Goal: Find contact information: Find contact information

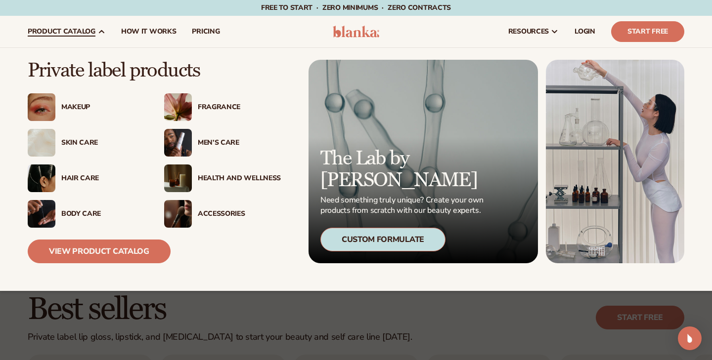
click at [75, 103] on div "Makeup" at bounding box center [102, 107] width 83 height 8
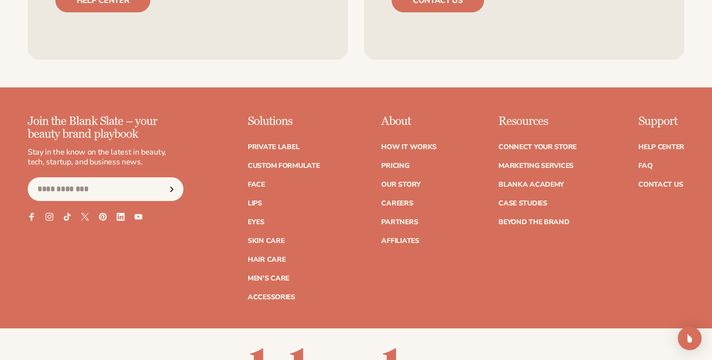
scroll to position [1690, 0]
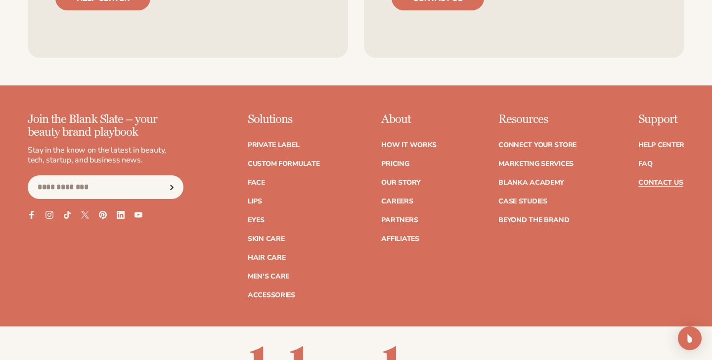
click at [654, 183] on link "Contact Us" at bounding box center [660, 182] width 44 height 7
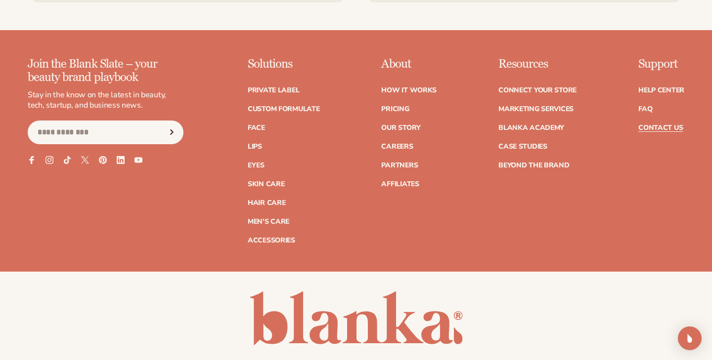
scroll to position [946, 0]
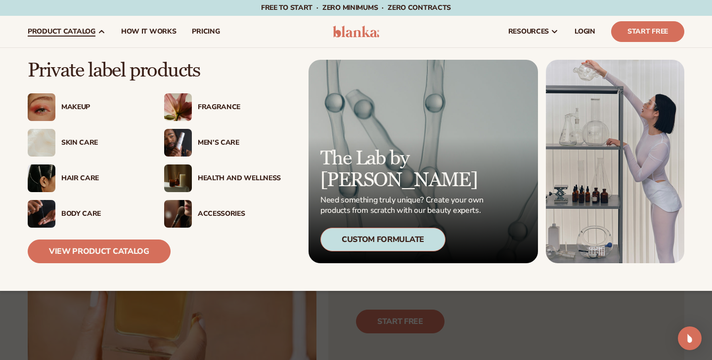
click at [386, 235] on div "Custom Formulate" at bounding box center [382, 240] width 125 height 24
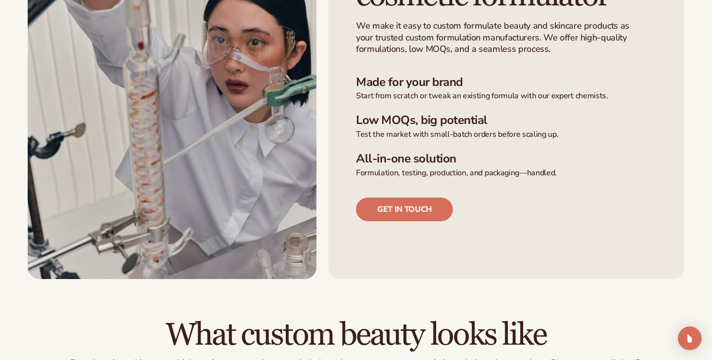
scroll to position [343, 0]
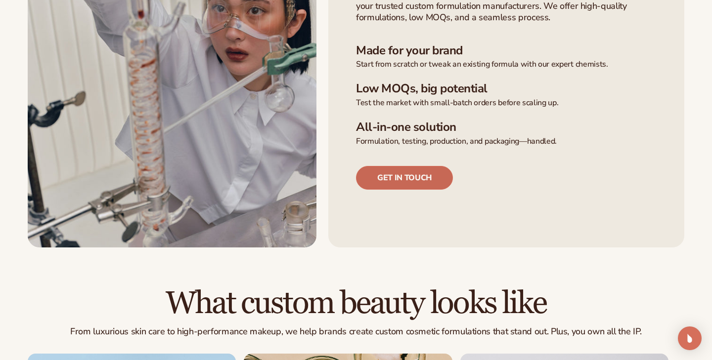
click at [406, 178] on link "Get in touch" at bounding box center [404, 178] width 97 height 24
